Goal: Navigation & Orientation: Find specific page/section

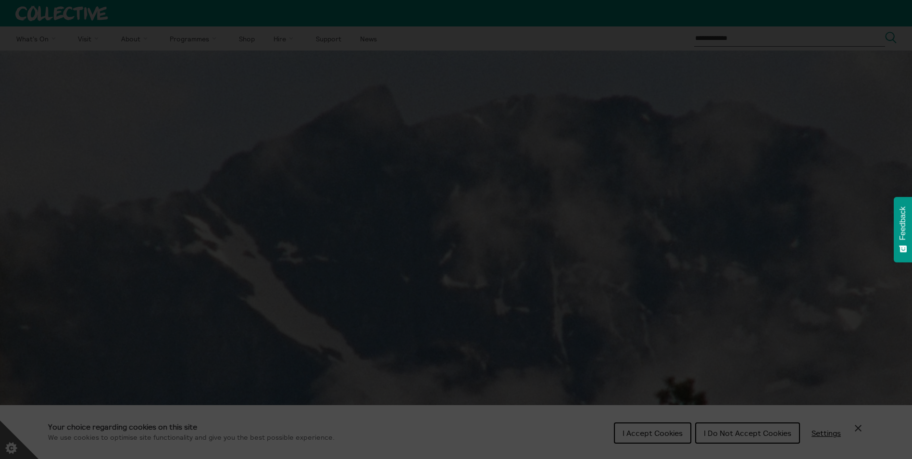
scroll to position [48, 0]
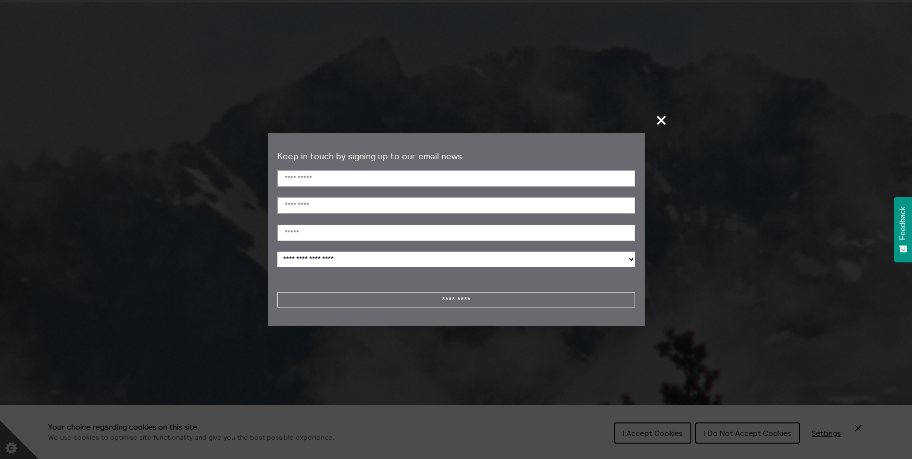
click at [661, 118] on span "+" at bounding box center [662, 120] width 28 height 28
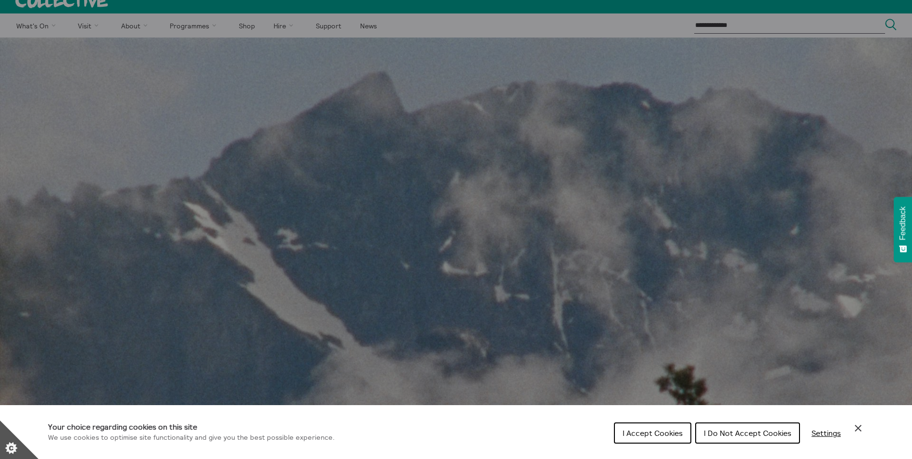
scroll to position [0, 0]
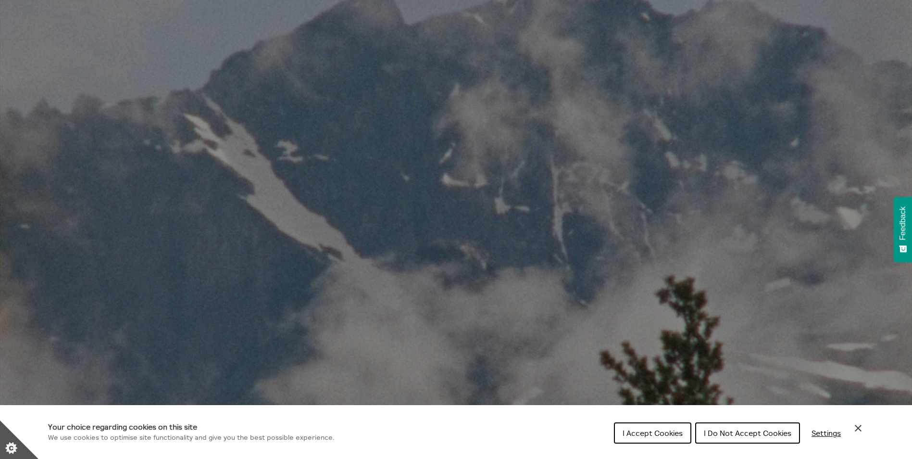
scroll to position [144, 0]
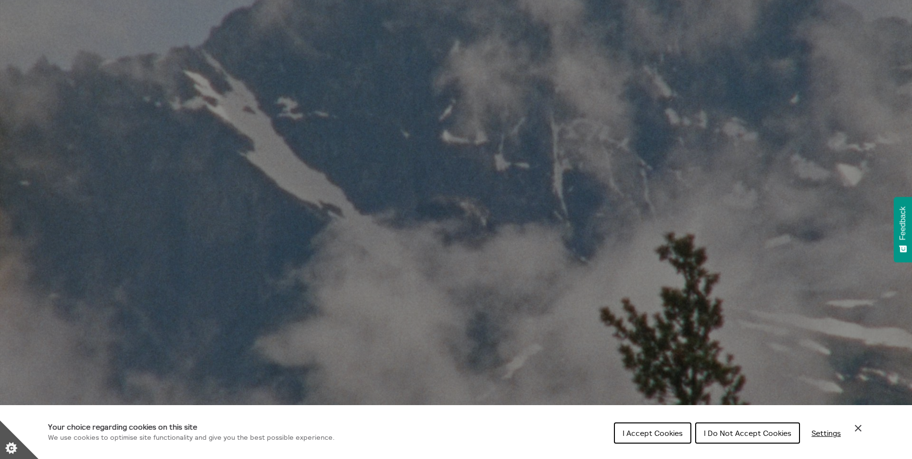
click at [671, 437] on span "I Accept Cookies" at bounding box center [653, 433] width 60 height 10
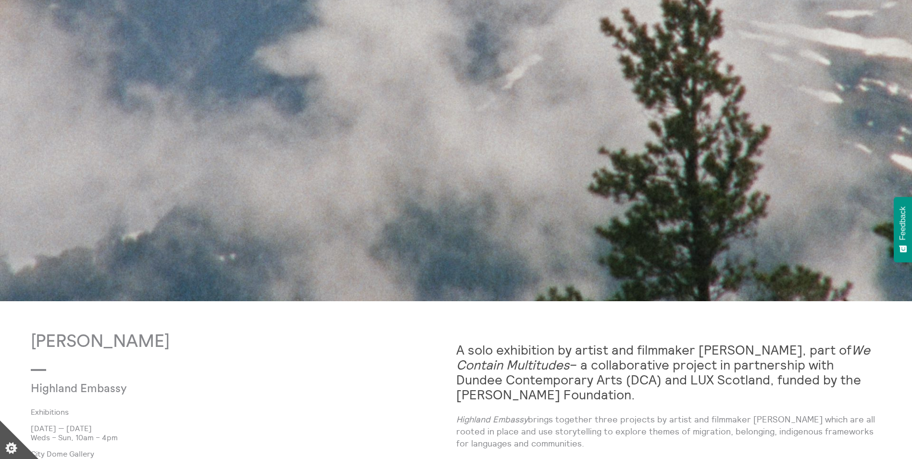
scroll to position [431, 0]
